Goal: Transaction & Acquisition: Book appointment/travel/reservation

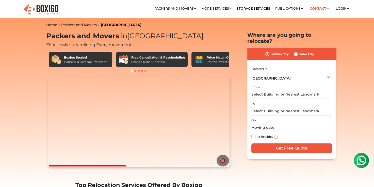
click at [300, 51] on label "Inter City" at bounding box center [307, 54] width 14 height 6
click at [296, 51] on input "Inter City" at bounding box center [296, 53] width 4 height 5
radio input "true"
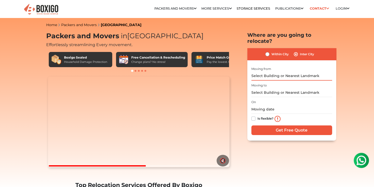
click at [286, 72] on input "text" at bounding box center [291, 76] width 81 height 9
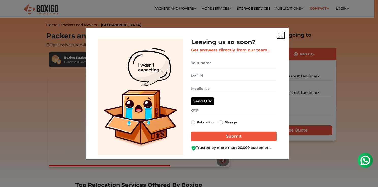
click at [279, 38] on button "get free quote dialog" at bounding box center [281, 35] width 8 height 7
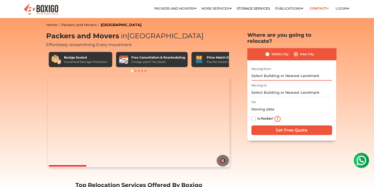
click at [260, 72] on input "text" at bounding box center [291, 76] width 81 height 9
click at [259, 72] on input "text" at bounding box center [291, 76] width 81 height 9
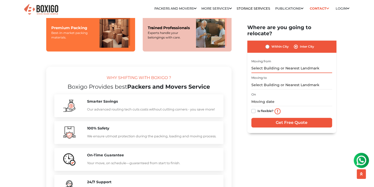
scroll to position [422, 0]
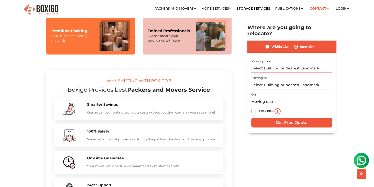
click at [264, 64] on input "text" at bounding box center [291, 68] width 81 height 9
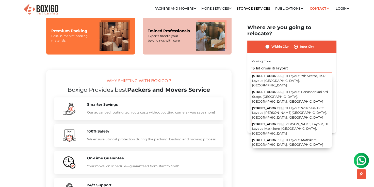
paste input "Nayandahalli"
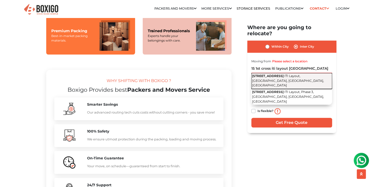
click at [279, 74] on span "[STREET_ADDRESS]" at bounding box center [267, 76] width 31 height 4
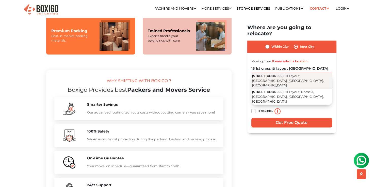
type input "[STREET_ADDRESS]"
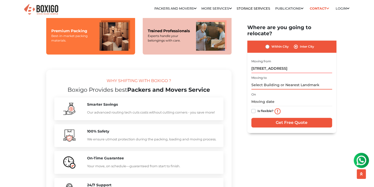
click at [260, 81] on input "text" at bounding box center [291, 85] width 81 height 9
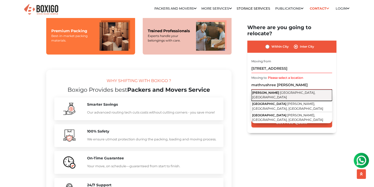
click at [277, 91] on span "[GEOGRAPHIC_DATA], [GEOGRAPHIC_DATA]" at bounding box center [283, 95] width 63 height 9
type input "[PERSON_NAME], [GEOGRAPHIC_DATA], [GEOGRAPHIC_DATA]"
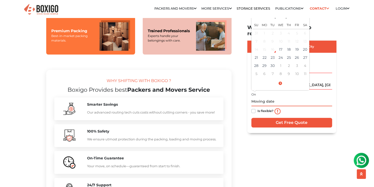
click at [258, 97] on input "text" at bounding box center [291, 101] width 81 height 9
click at [258, 62] on td "28" at bounding box center [256, 66] width 8 height 8
click at [282, 97] on input "[DATE] 12:00 AM" at bounding box center [291, 101] width 81 height 9
click at [275, 97] on input "[DATE] 12:00 AM" at bounding box center [291, 101] width 81 height 9
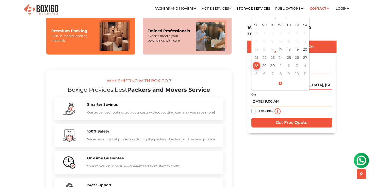
type input "[DATE] 9:00 AM"
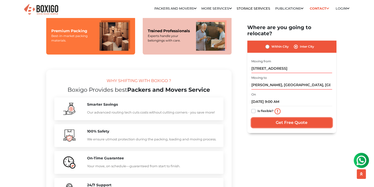
click at [296, 118] on input "Get Free Quote" at bounding box center [291, 123] width 81 height 10
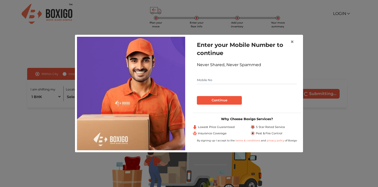
click at [209, 81] on input "text" at bounding box center [247, 80] width 100 height 8
type input "9739660660"
click at [214, 102] on button "Continue" at bounding box center [219, 100] width 45 height 9
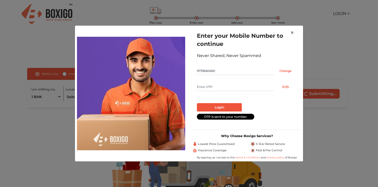
click at [207, 85] on input "text" at bounding box center [235, 87] width 77 height 8
type input "5076"
click at [219, 107] on button "Login" at bounding box center [219, 107] width 45 height 9
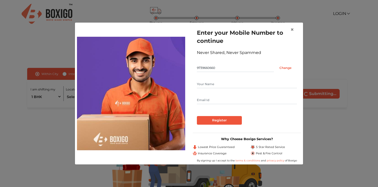
click at [205, 84] on input "text" at bounding box center [247, 84] width 100 height 8
type input "Sagar Acharya"
type input "acharya.sagar@yahoo.com"
click at [219, 120] on input "Register" at bounding box center [219, 120] width 45 height 9
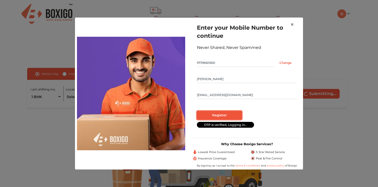
radio input "false"
radio input "true"
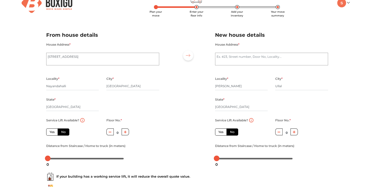
scroll to position [7, 0]
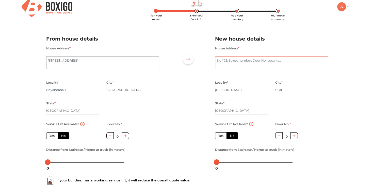
click at [224, 61] on textarea "House Address *" at bounding box center [271, 63] width 113 height 13
type textarea "M"
click at [318, 30] on div "New house details House Address * 18-25/8 Mathrushree Nilaya Ullal Bail, Ullal …" at bounding box center [271, 99] width 121 height 140
drag, startPoint x: 279, startPoint y: 60, endPoint x: 338, endPoint y: 111, distance: 78.1
click at [338, 111] on div "Plan your move Enter your floor info Add your inventory Your move summary My Mo…" at bounding box center [187, 113] width 374 height 240
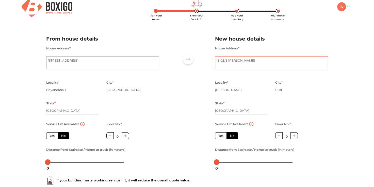
type textarea "18-25/8 Mathrushree Nilaya"
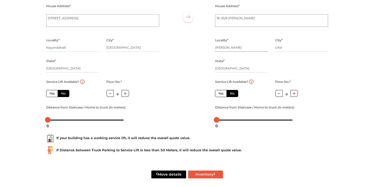
scroll to position [52, 0]
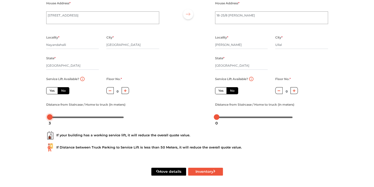
click at [50, 120] on div "3" at bounding box center [49, 123] width 7 height 9
drag, startPoint x: 50, startPoint y: 117, endPoint x: 42, endPoint y: 117, distance: 7.9
click at [42, 117] on div "Distance from Staircase / Home to truck (in meters)" at bounding box center [102, 112] width 121 height 20
drag, startPoint x: 217, startPoint y: 119, endPoint x: 213, endPoint y: 120, distance: 3.7
click at [213, 120] on body "Plan your move Enter your floor info Add your inventory Your move summary My Mo…" at bounding box center [187, 41] width 374 height 187
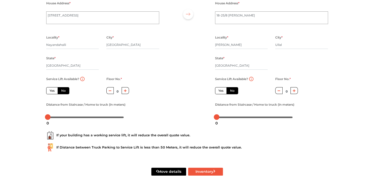
click at [330, 136] on div "If your building has a working service lift, it will reduce the overall quote v…" at bounding box center [186, 139] width 289 height 32
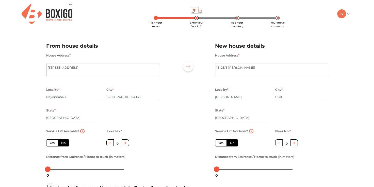
scroll to position [54, 0]
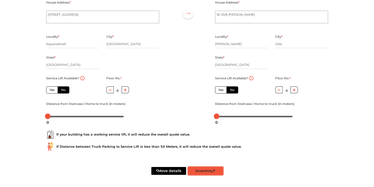
click at [205, 170] on button "Inventory" at bounding box center [205, 171] width 35 height 8
radio input "true"
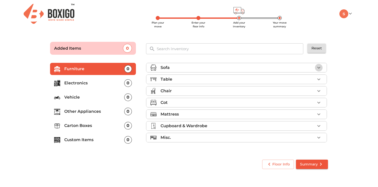
click at [319, 66] on icon "button" at bounding box center [319, 68] width 6 height 6
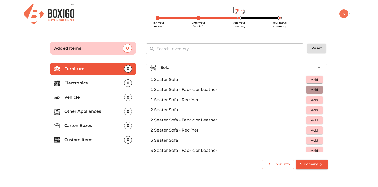
click at [311, 90] on span "Add" at bounding box center [314, 90] width 11 height 6
click at [317, 90] on icon "button" at bounding box center [319, 90] width 4 height 4
click at [311, 148] on span "Add" at bounding box center [314, 151] width 11 height 6
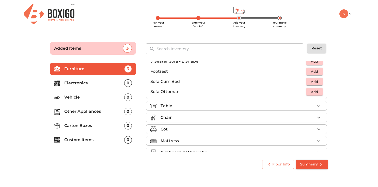
scroll to position [133, 0]
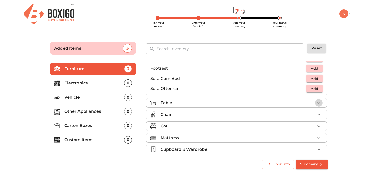
click at [316, 104] on icon "button" at bounding box center [319, 103] width 6 height 6
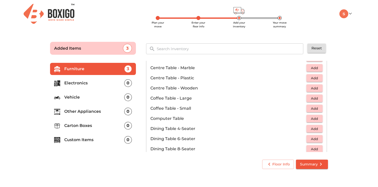
scroll to position [32, 0]
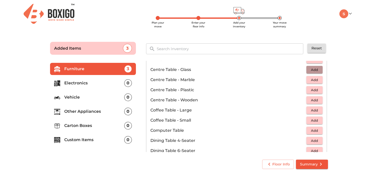
click at [314, 68] on span "Add" at bounding box center [314, 70] width 11 height 6
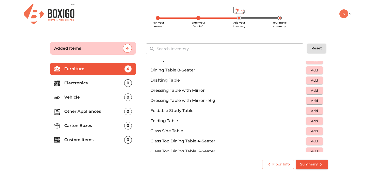
scroll to position [124, 0]
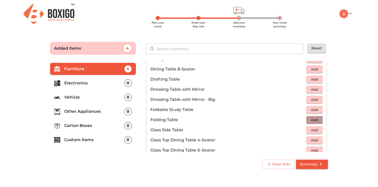
click at [311, 121] on span "Add" at bounding box center [314, 120] width 11 height 6
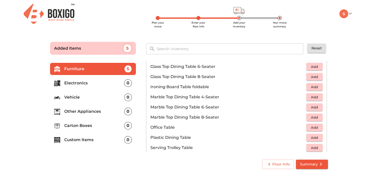
scroll to position [217, 0]
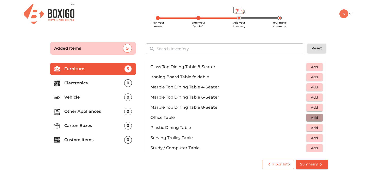
click at [311, 116] on span "Add" at bounding box center [314, 118] width 11 height 6
click at [301, 118] on icon "button" at bounding box center [303, 118] width 4 height 5
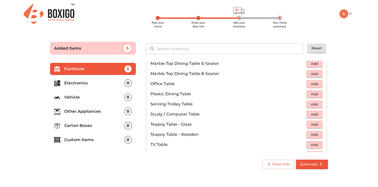
scroll to position [260, 0]
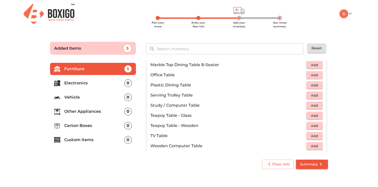
click at [312, 105] on span "Add" at bounding box center [314, 106] width 11 height 6
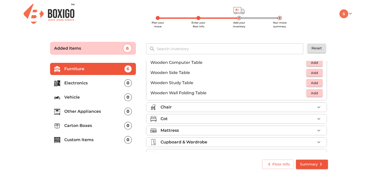
scroll to position [345, 0]
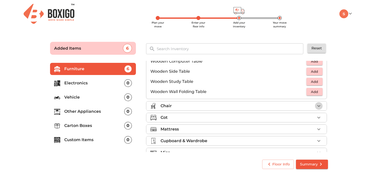
click at [316, 107] on icon "button" at bounding box center [319, 106] width 6 height 6
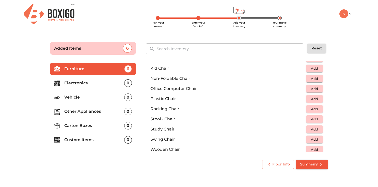
scroll to position [156, 0]
click at [314, 88] on span "Add" at bounding box center [314, 90] width 11 height 6
click at [317, 89] on icon "button" at bounding box center [319, 90] width 4 height 4
click at [300, 90] on icon "button" at bounding box center [303, 90] width 6 height 6
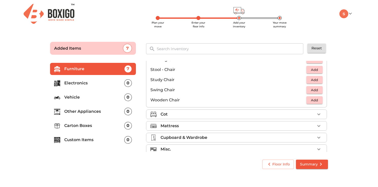
scroll to position [211, 0]
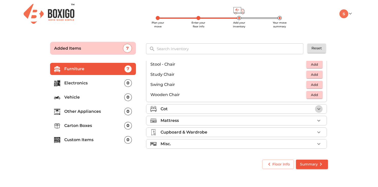
click at [317, 107] on icon "button" at bounding box center [319, 109] width 6 height 6
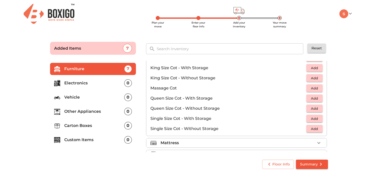
scroll to position [139, 0]
click at [312, 99] on span "Add" at bounding box center [314, 98] width 11 height 6
drag, startPoint x: 328, startPoint y: 116, endPoint x: 328, endPoint y: 128, distance: 12.4
click at [328, 128] on div "Sofa 3 Added Table 3 Added Chair 1 Added Cot 1 Added Baby Wooden Cot Add Bunk B…" at bounding box center [237, 106] width 186 height 95
drag, startPoint x: 328, startPoint y: 128, endPoint x: 315, endPoint y: 145, distance: 21.5
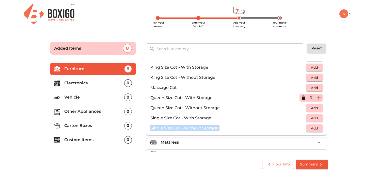
click at [315, 145] on button "button" at bounding box center [319, 143] width 8 height 8
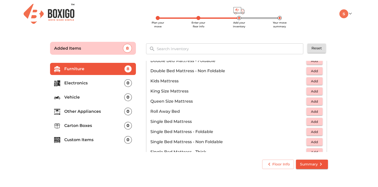
scroll to position [63, 0]
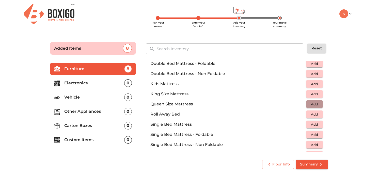
click at [314, 104] on span "Add" at bounding box center [314, 105] width 11 height 6
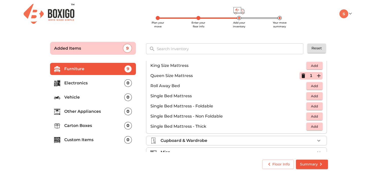
scroll to position [100, 0]
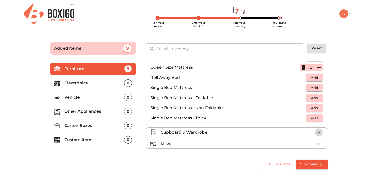
click at [317, 132] on icon "button" at bounding box center [318, 133] width 3 height 2
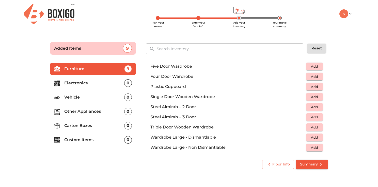
scroll to position [121, 0]
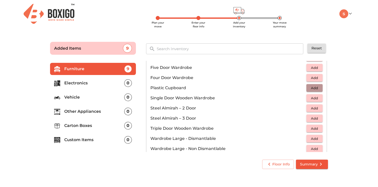
click at [312, 85] on span "Add" at bounding box center [314, 88] width 11 height 6
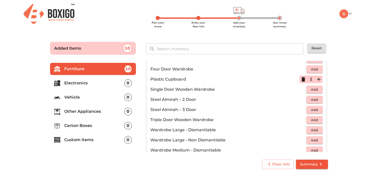
scroll to position [171, 0]
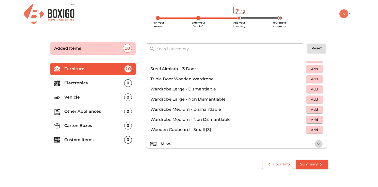
click at [316, 142] on icon "button" at bounding box center [319, 144] width 6 height 6
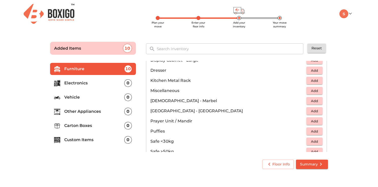
click at [309, 110] on span "Add" at bounding box center [314, 111] width 11 height 6
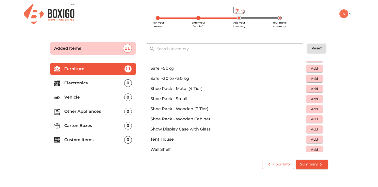
scroll to position [272, 0]
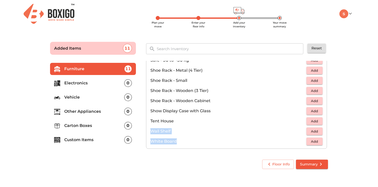
drag, startPoint x: 328, startPoint y: 138, endPoint x: 328, endPoint y: 125, distance: 12.4
click at [328, 125] on div "Sofa 3 Added Table 3 Added Chair 1 Added Cot 1 Added Mattress 1 Added Cupboard …" at bounding box center [237, 106] width 186 height 95
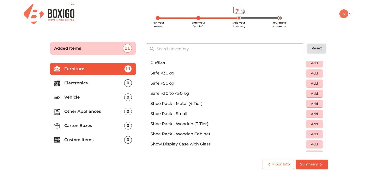
scroll to position [208, 0]
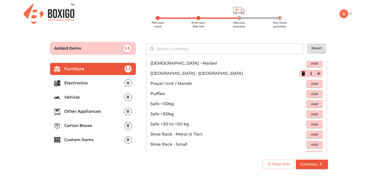
click at [73, 82] on p "Electronics" at bounding box center [94, 83] width 60 height 6
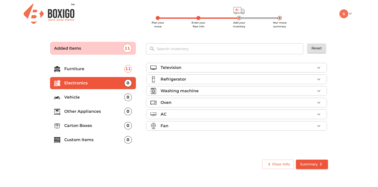
scroll to position [0, 0]
click at [74, 92] on li "Vehicle 0" at bounding box center [93, 97] width 86 height 12
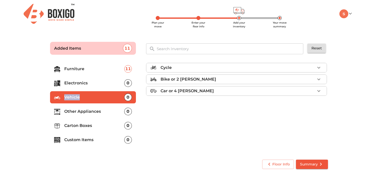
click at [74, 92] on li "Vehicle 0" at bounding box center [93, 97] width 86 height 12
click at [321, 69] on icon "button" at bounding box center [319, 68] width 6 height 6
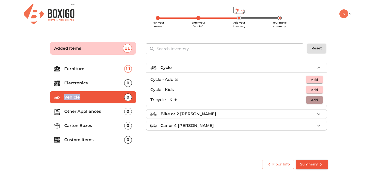
click at [313, 103] on button "Add" at bounding box center [314, 100] width 16 height 8
click at [84, 113] on p "Other Appliances" at bounding box center [94, 112] width 60 height 6
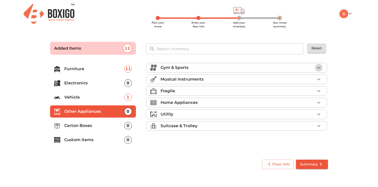
click at [319, 66] on icon "button" at bounding box center [319, 68] width 6 height 6
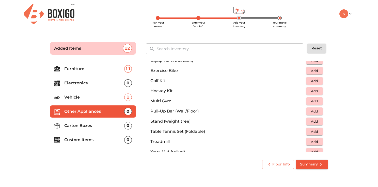
scroll to position [90, 0]
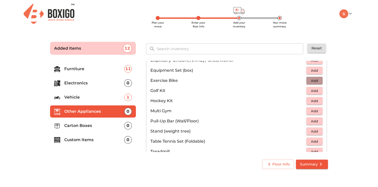
click at [314, 80] on span "Add" at bounding box center [314, 81] width 11 height 6
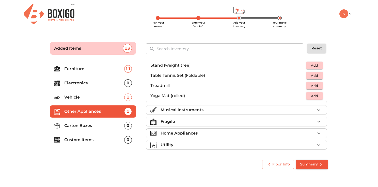
scroll to position [169, 0]
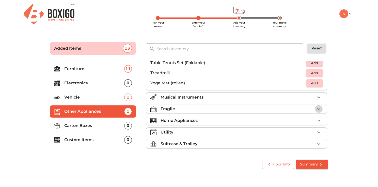
click at [316, 112] on icon "button" at bounding box center [319, 109] width 6 height 6
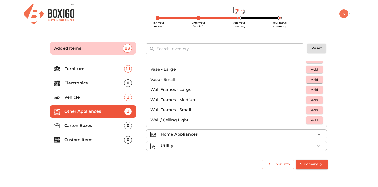
scroll to position [342, 0]
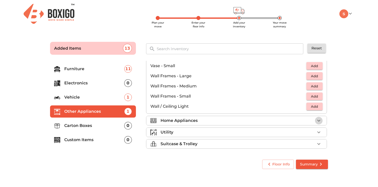
click at [316, 119] on icon "button" at bounding box center [319, 121] width 6 height 6
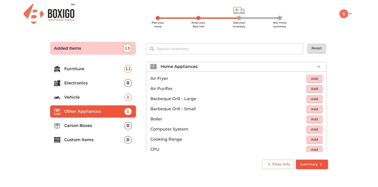
scroll to position [38, 0]
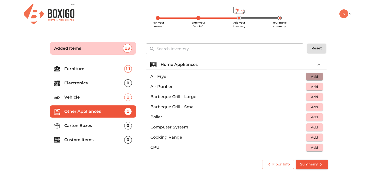
click at [309, 77] on span "Add" at bounding box center [314, 77] width 11 height 6
click at [301, 76] on icon "button" at bounding box center [303, 76] width 4 height 5
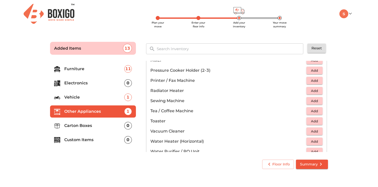
scroll to position [352, 0]
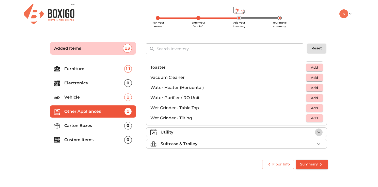
click at [317, 130] on icon "button" at bounding box center [319, 132] width 6 height 6
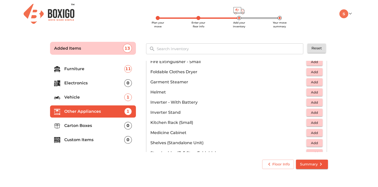
scroll to position [222, 0]
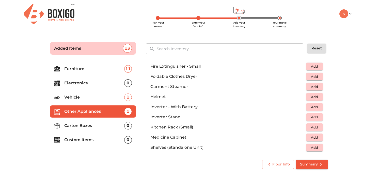
drag, startPoint x: 328, startPoint y: 108, endPoint x: 328, endPoint y: 103, distance: 5.1
click at [328, 103] on div "Gym & Sports 1 Added Musical Instruments Fragile Home Appliances Utility Bar Ca…" at bounding box center [237, 106] width 186 height 95
drag, startPoint x: 328, startPoint y: 108, endPoint x: 327, endPoint y: 105, distance: 2.9
click at [327, 105] on div "Gym & Sports 1 Added Musical Instruments Fragile Home Appliances Utility Bar Ca…" at bounding box center [237, 106] width 186 height 95
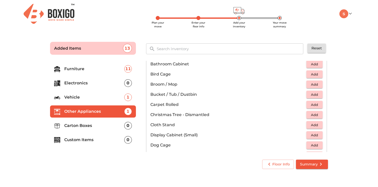
scroll to position [91, 0]
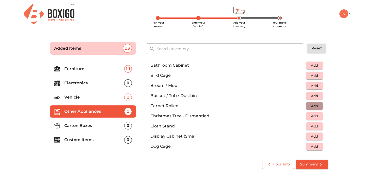
click at [314, 106] on span "Add" at bounding box center [314, 106] width 11 height 6
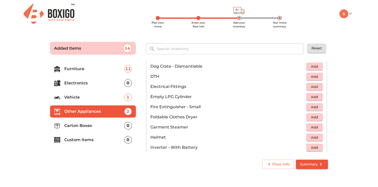
scroll to position [175, 0]
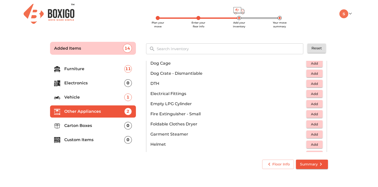
drag, startPoint x: 325, startPoint y: 103, endPoint x: 324, endPoint y: 106, distance: 2.8
click at [324, 106] on div "Gym & Sports 1 Added Musical Instruments Fragile Home Appliances Utility 1 Adde…" at bounding box center [237, 106] width 182 height 91
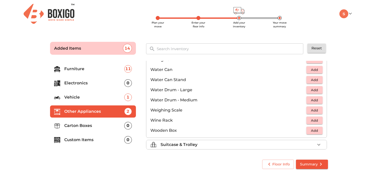
scroll to position [382, 0]
click at [315, 144] on button "button" at bounding box center [319, 144] width 8 height 8
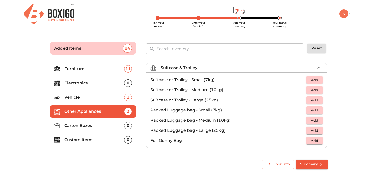
scroll to position [57, 0]
click at [83, 123] on p "Carton Boxes" at bounding box center [94, 126] width 60 height 6
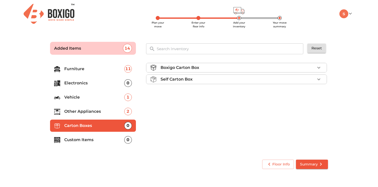
scroll to position [0, 0]
click at [319, 69] on icon "button" at bounding box center [318, 68] width 3 height 2
click at [318, 93] on icon "button" at bounding box center [319, 94] width 6 height 6
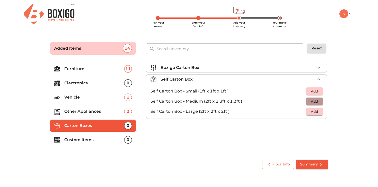
click at [313, 102] on span "Add" at bounding box center [314, 102] width 11 height 6
click at [320, 102] on icon "button" at bounding box center [319, 102] width 6 height 6
click at [300, 102] on icon "button" at bounding box center [303, 102] width 6 height 6
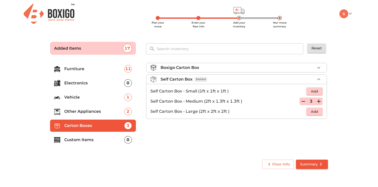
click at [300, 102] on icon "button" at bounding box center [303, 102] width 6 height 6
click at [316, 91] on span "Add" at bounding box center [314, 92] width 11 height 6
click at [319, 91] on icon "button" at bounding box center [319, 92] width 4 height 4
click at [80, 140] on p "Custom Items" at bounding box center [94, 140] width 60 height 6
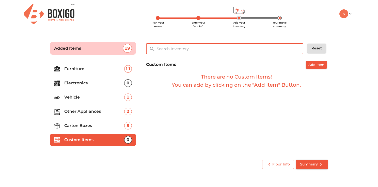
click at [159, 49] on input "text" at bounding box center [230, 48] width 153 height 11
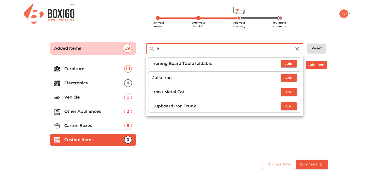
type input "i"
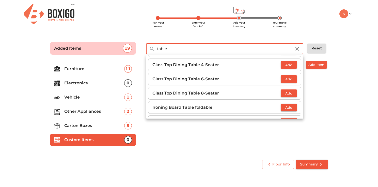
scroll to position [244, 0]
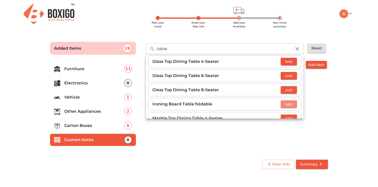
click at [286, 102] on span "Add" at bounding box center [288, 105] width 11 height 6
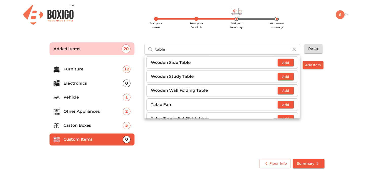
scroll to position [457, 0]
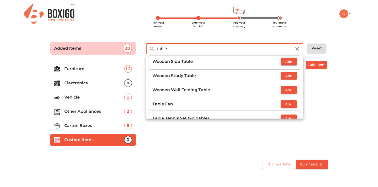
click at [173, 51] on input "table" at bounding box center [224, 48] width 141 height 11
type input "t"
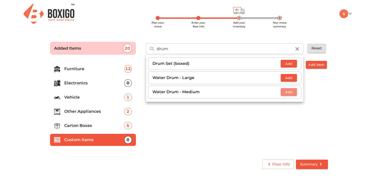
click at [292, 92] on span "Add" at bounding box center [288, 92] width 11 height 6
click at [258, 119] on div "Custom Items Add Item There are no Custom Items! You can add by clicking on the…" at bounding box center [237, 107] width 186 height 96
click at [297, 116] on div "Custom Items Add Item There are no Custom Items! You can add by clicking on the…" at bounding box center [237, 107] width 186 height 96
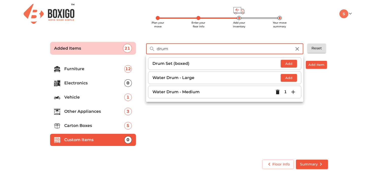
click at [180, 49] on input "drum" at bounding box center [224, 48] width 141 height 11
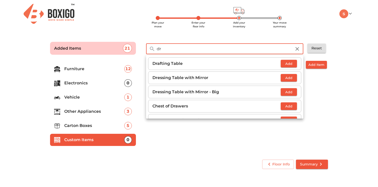
type input "d"
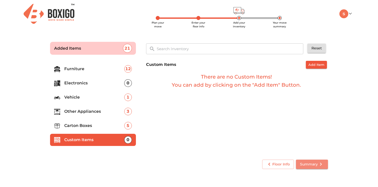
click at [313, 162] on span "Summary" at bounding box center [312, 164] width 24 height 6
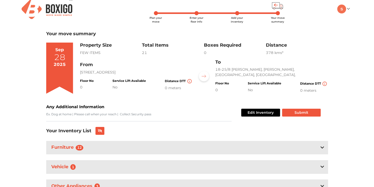
scroll to position [5, 0]
drag, startPoint x: 374, startPoint y: 86, endPoint x: 373, endPoint y: 88, distance: 2.6
click at [373, 88] on div "Plan your move Enter your floor info Add your inventory Your move summary My Mo…" at bounding box center [187, 113] width 374 height 236
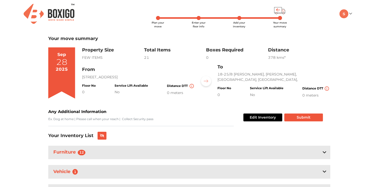
scroll to position [48, 0]
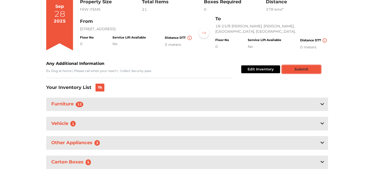
click at [306, 72] on button "Submit" at bounding box center [301, 70] width 39 height 8
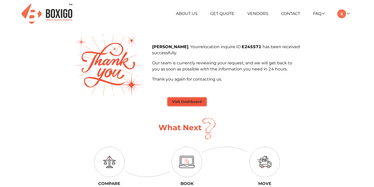
click at [186, 99] on button "Visit Dashboard" at bounding box center [187, 102] width 38 height 8
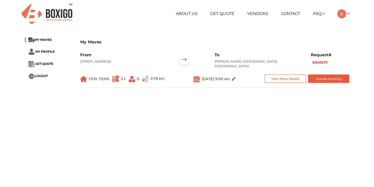
click at [262, 138] on main "My Moves MY MOVES MY PROFILE GET QUOTE LOGOUT My Moves From 15, 1st Cross Road,…" at bounding box center [187, 125] width 374 height 183
click at [46, 51] on span "MY PROFILE" at bounding box center [45, 52] width 20 height 4
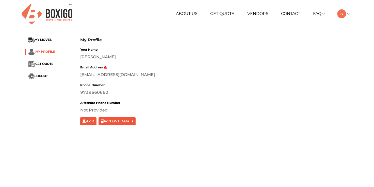
click at [43, 53] on span "MY PROFILE" at bounding box center [45, 52] width 20 height 4
click at [43, 63] on span "GET QUOTE" at bounding box center [44, 64] width 18 height 4
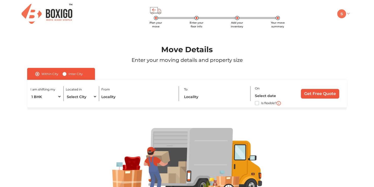
click at [346, 15] on img at bounding box center [341, 13] width 9 height 9
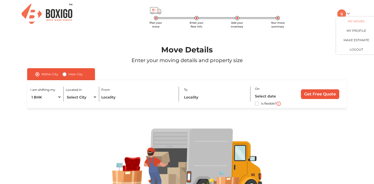
click at [361, 21] on link "My Moves" at bounding box center [356, 21] width 41 height 9
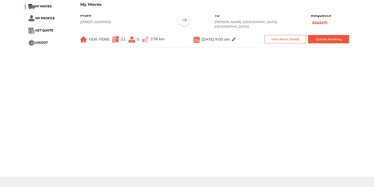
scroll to position [39, 0]
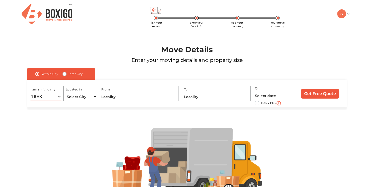
click at [58, 97] on select "1 BHK 2 BHK 3 BHK 3 + BHK FEW ITEMS" at bounding box center [45, 96] width 31 height 9
select select "2 BHK"
click at [30, 92] on select "1 BHK 2 BHK 3 BHK 3 + BHK FEW ITEMS" at bounding box center [45, 96] width 31 height 9
click at [84, 93] on select "Select City Bangalore Bengaluru Bhopal Bhubaneswar Chennai Coimbatore Cuttack D…" at bounding box center [81, 96] width 31 height 9
select select "[GEOGRAPHIC_DATA]"
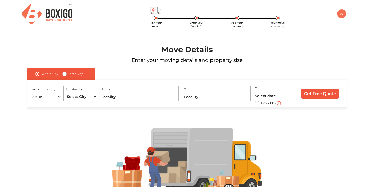
click at [66, 92] on select "Select City Bangalore Bengaluru Bhopal Bhubaneswar Chennai Coimbatore Cuttack D…" at bounding box center [81, 96] width 31 height 9
click at [114, 97] on input "text" at bounding box center [137, 96] width 73 height 9
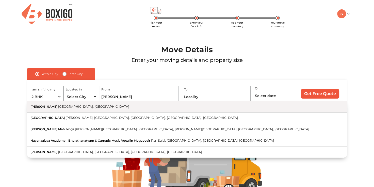
click at [75, 107] on span "Bengaluru, Karnataka" at bounding box center [93, 107] width 71 height 4
type input "Nayanda Halli, Bengaluru, Karnataka"
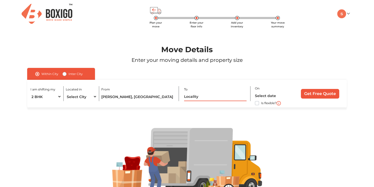
click at [195, 97] on input "text" at bounding box center [215, 96] width 63 height 9
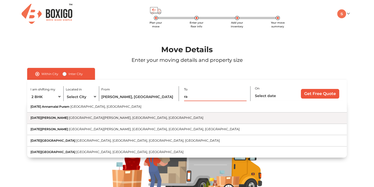
type input "r"
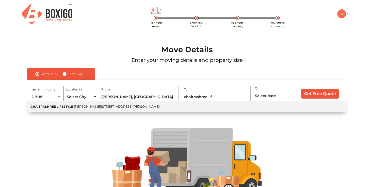
click at [102, 109] on span "Hemmigepura Ward 198, Rajarajeshwari Nagar, Bengaluru, Karnataka" at bounding box center [117, 107] width 86 height 4
type input "CHAITRASHREE LIFESTYLE, Hemmigepura Ward 198, Rajarajeshwari Nagar, Bengaluru, …"
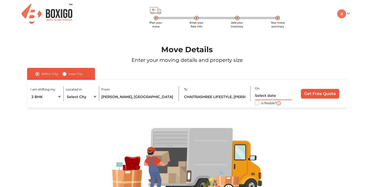
click at [262, 93] on input "text" at bounding box center [273, 95] width 37 height 9
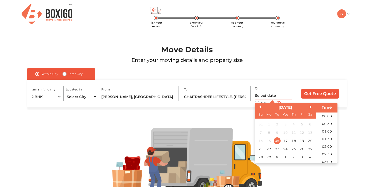
scroll to position [313, 0]
click at [261, 159] on div "28" at bounding box center [260, 157] width 7 height 7
type input "28/09/2025 12:00 AM"
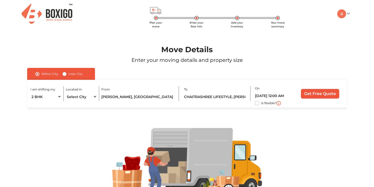
click at [368, 121] on section "Move Details Enter your moving details and property size Within City Inter City…" at bounding box center [187, 117] width 374 height 179
click at [324, 95] on input "Get Free Quote" at bounding box center [320, 94] width 38 height 10
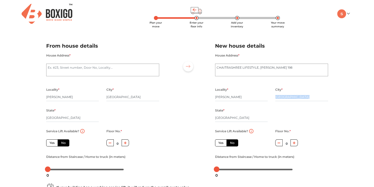
drag, startPoint x: 371, startPoint y: 87, endPoint x: 372, endPoint y: 104, distance: 17.0
click at [372, 104] on div "Plan your move Enter your floor info Add your inventory Your move summary My Mo…" at bounding box center [187, 120] width 374 height 240
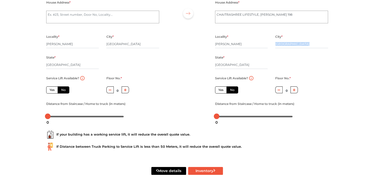
scroll to position [54, 0]
click at [170, 173] on button "Move details" at bounding box center [168, 171] width 35 height 8
radio input "true"
type textarea "1"
radio input "true"
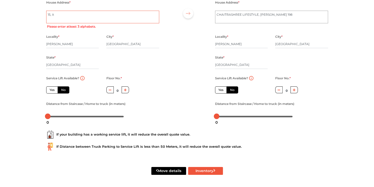
type textarea "15, iti"
radio input "true"
type textarea "15, it"
radio input "true"
type textarea "15, 1st c"
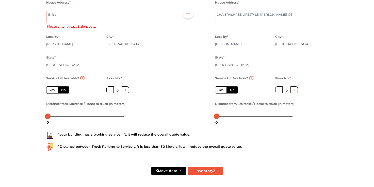
radio input "true"
type textarea "15, 1st"
radio input "true"
type textarea "15, 1st C"
radio input "true"
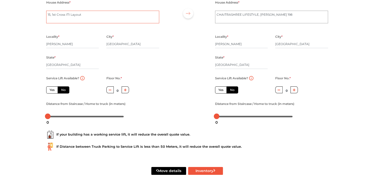
type textarea "15, 1st Cross ITI Layout"
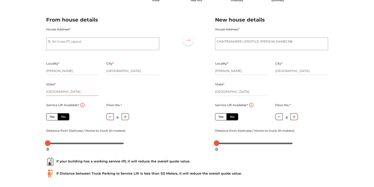
scroll to position [25, 0]
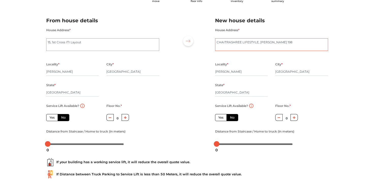
click at [217, 43] on textarea "CHAITRASHREE LIFESTYLE, Hemmigepura Ward 198" at bounding box center [271, 44] width 113 height 13
type textarea "504 CHAITRASHREE LIFESTYLE, Hemmigepura Ward 198"
click at [233, 119] on label "No" at bounding box center [232, 117] width 12 height 7
click at [233, 119] on input "No" at bounding box center [231, 117] width 3 height 3
click at [221, 119] on label "Yes" at bounding box center [221, 117] width 12 height 7
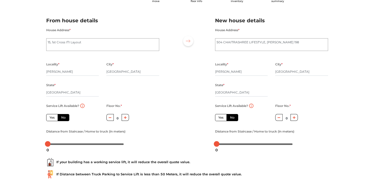
click at [221, 119] on input "Yes" at bounding box center [219, 117] width 3 height 3
radio input "true"
click at [230, 119] on label "No" at bounding box center [232, 117] width 12 height 7
click at [230, 119] on input "No" at bounding box center [231, 117] width 3 height 3
radio input "true"
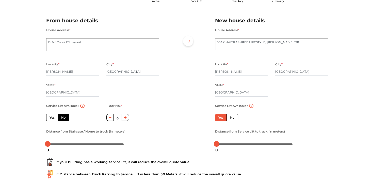
radio input "true"
click at [294, 119] on icon "button" at bounding box center [294, 117] width 3 height 3
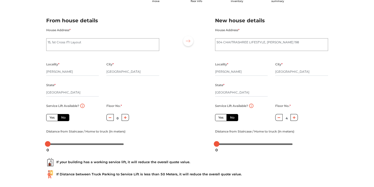
click at [294, 119] on icon "button" at bounding box center [294, 117] width 3 height 3
type input "5"
click at [220, 119] on label "Yes" at bounding box center [221, 117] width 12 height 7
click at [220, 119] on input "Yes" at bounding box center [219, 117] width 3 height 3
radio input "true"
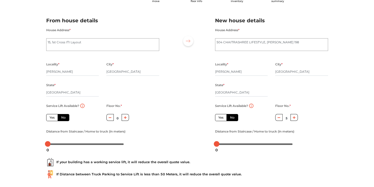
radio input "false"
type input "0"
click at [230, 116] on label "No" at bounding box center [232, 117] width 12 height 7
click at [230, 116] on input "No" at bounding box center [231, 117] width 3 height 3
radio input "true"
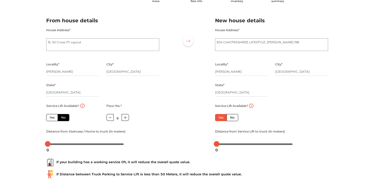
radio input "true"
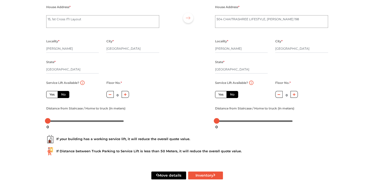
scroll to position [54, 0]
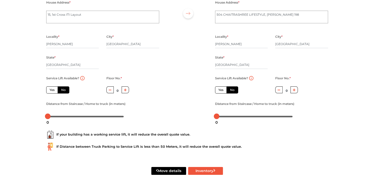
click at [294, 93] on button "button" at bounding box center [293, 90] width 7 height 7
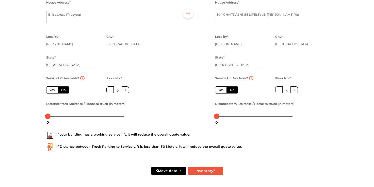
type input "5"
click at [236, 117] on div at bounding box center [255, 116] width 76 height 3
click at [236, 117] on div at bounding box center [236, 117] width 6 height 6
drag, startPoint x: 236, startPoint y: 117, endPoint x: 254, endPoint y: 119, distance: 18.8
click at [254, 119] on body "Plan your move Enter your floor info Add your inventory Your move summary My Mo…" at bounding box center [187, 40] width 374 height 187
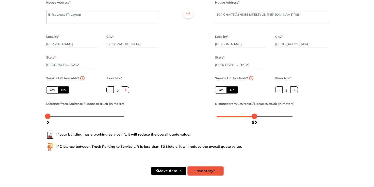
click at [212, 170] on button "Inventory" at bounding box center [205, 171] width 35 height 8
radio input "true"
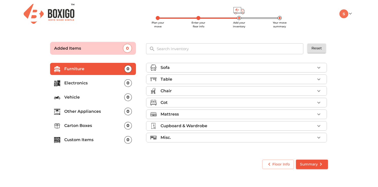
click at [320, 91] on icon "button" at bounding box center [319, 91] width 6 height 6
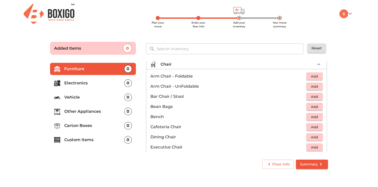
scroll to position [38, 0]
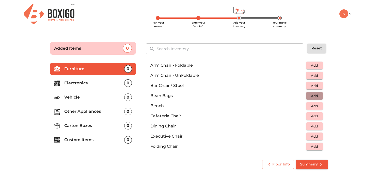
click at [309, 93] on span "Add" at bounding box center [314, 96] width 11 height 6
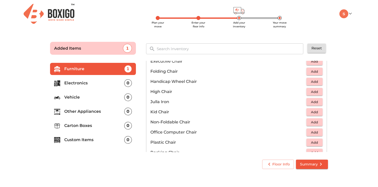
scroll to position [125, 0]
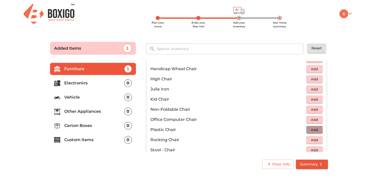
click at [313, 130] on span "Add" at bounding box center [314, 130] width 11 height 6
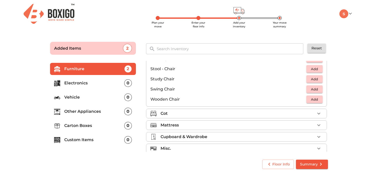
scroll to position [211, 0]
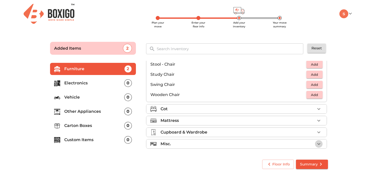
click at [316, 143] on icon "button" at bounding box center [319, 144] width 6 height 6
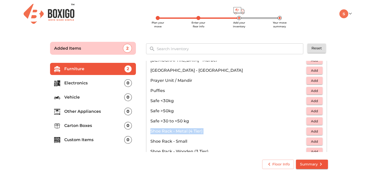
drag, startPoint x: 328, startPoint y: 124, endPoint x: 328, endPoint y: 133, distance: 9.1
click at [328, 133] on div "Sofa Table Chair 2 Added Cot Mattress Cupboard & Wardrobe Misc. Baby Carriage A…" at bounding box center [237, 106] width 186 height 95
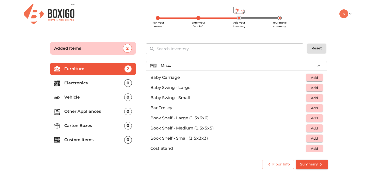
scroll to position [68, 0]
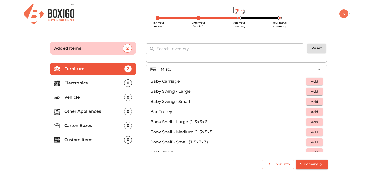
click at [77, 82] on p "Electronics" at bounding box center [94, 83] width 60 height 6
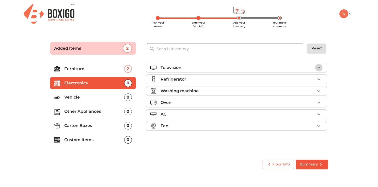
click at [317, 67] on icon "button" at bounding box center [319, 68] width 6 height 6
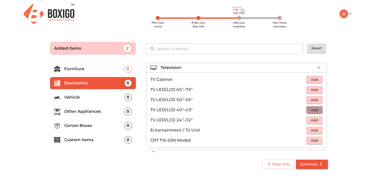
click at [313, 110] on span "Add" at bounding box center [314, 110] width 11 height 6
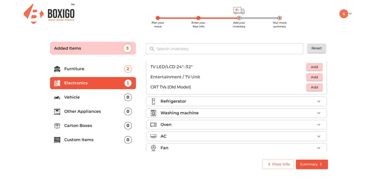
scroll to position [57, 0]
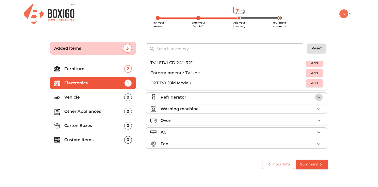
click at [317, 95] on icon "button" at bounding box center [319, 97] width 6 height 6
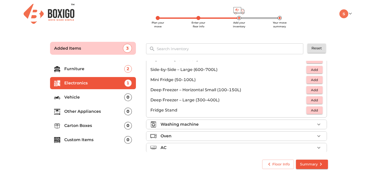
scroll to position [52, 0]
click at [309, 112] on span "Add" at bounding box center [314, 111] width 11 height 6
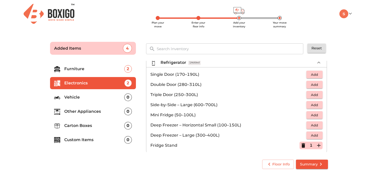
scroll to position [16, 0]
click at [309, 86] on span "Add" at bounding box center [314, 86] width 11 height 6
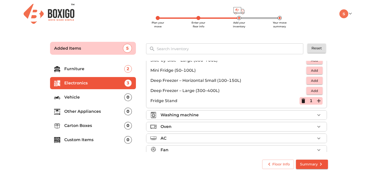
scroll to position [68, 0]
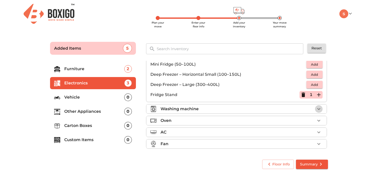
click at [316, 109] on icon "button" at bounding box center [319, 109] width 6 height 6
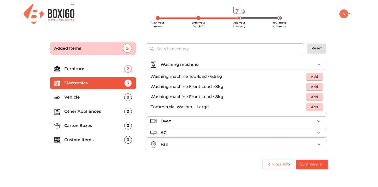
scroll to position [24, 0]
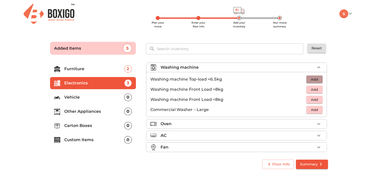
click at [310, 80] on span "Add" at bounding box center [314, 80] width 11 height 6
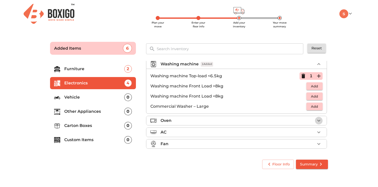
click at [316, 118] on icon "button" at bounding box center [319, 121] width 6 height 6
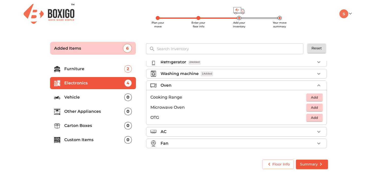
scroll to position [17, 0]
click at [313, 108] on span "Add" at bounding box center [314, 108] width 11 height 6
click at [68, 96] on p "Vehicle" at bounding box center [94, 97] width 60 height 6
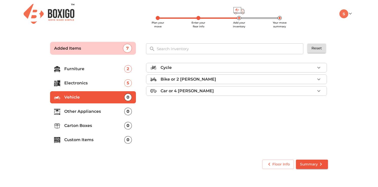
click at [86, 110] on p "Other Appliances" at bounding box center [94, 112] width 60 height 6
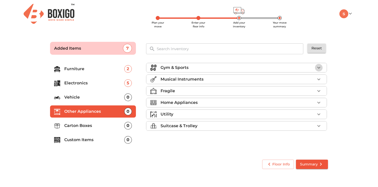
click at [319, 69] on icon "button" at bounding box center [319, 68] width 6 height 6
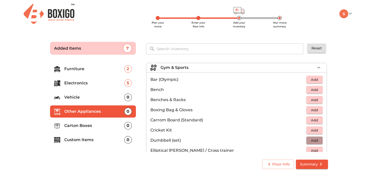
click at [312, 141] on span "Add" at bounding box center [314, 141] width 11 height 6
click at [310, 78] on span "Add" at bounding box center [314, 80] width 11 height 6
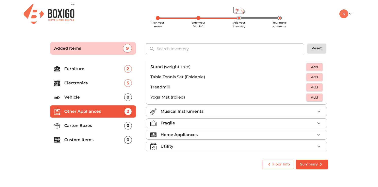
scroll to position [159, 0]
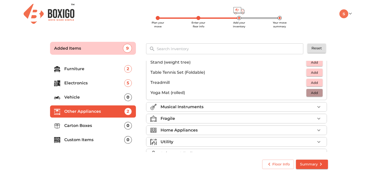
click at [314, 94] on span "Add" at bounding box center [314, 93] width 11 height 6
click at [317, 107] on icon "button" at bounding box center [319, 107] width 6 height 6
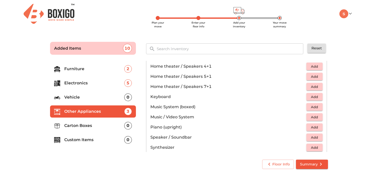
scroll to position [105, 0]
click at [310, 96] on span "Add" at bounding box center [314, 98] width 11 height 6
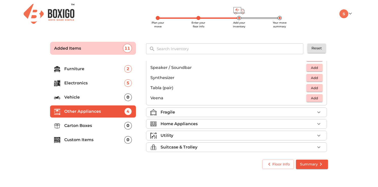
scroll to position [179, 0]
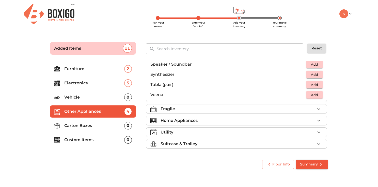
click at [317, 109] on icon "button" at bounding box center [318, 109] width 3 height 2
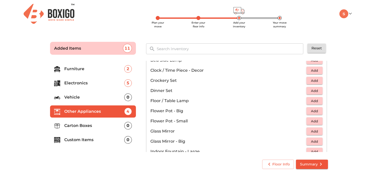
scroll to position [94, 0]
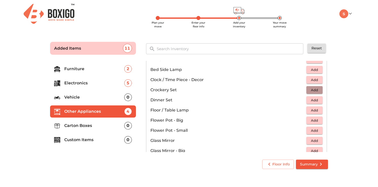
click at [314, 87] on span "Add" at bounding box center [314, 90] width 11 height 6
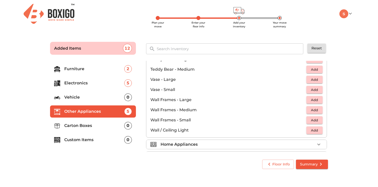
scroll to position [342, 0]
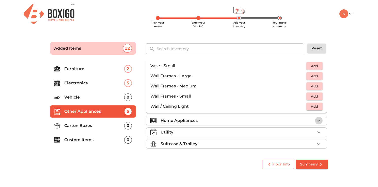
click at [317, 122] on icon "button" at bounding box center [319, 121] width 6 height 6
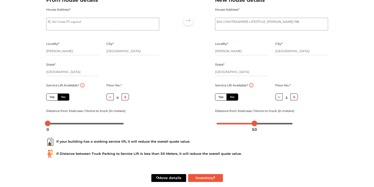
scroll to position [54, 0]
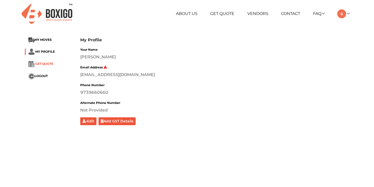
click at [45, 63] on span "GET QUOTE" at bounding box center [44, 64] width 18 height 4
click at [46, 50] on span "MY PROFILE" at bounding box center [45, 52] width 20 height 4
click at [46, 39] on span "MY MOVES" at bounding box center [43, 40] width 17 height 4
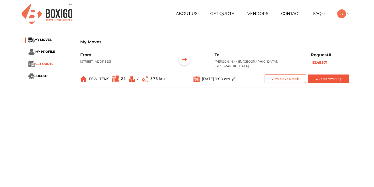
click at [48, 64] on span "GET QUOTE" at bounding box center [44, 64] width 18 height 4
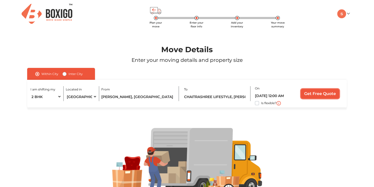
click at [321, 97] on input "Get Free Quote" at bounding box center [320, 94] width 38 height 10
